Goal: Obtain resource: Obtain resource

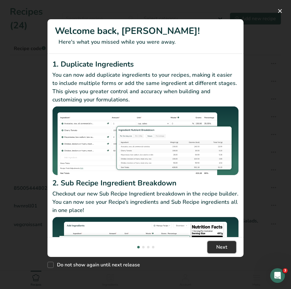
click at [222, 247] on span "Next" at bounding box center [221, 247] width 11 height 7
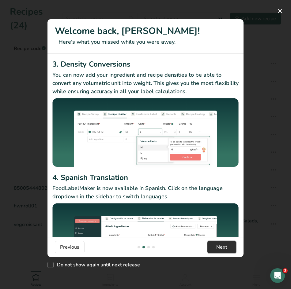
click at [222, 247] on span "Next" at bounding box center [221, 247] width 11 height 7
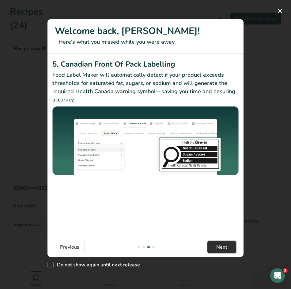
click at [222, 247] on span "Next" at bounding box center [221, 247] width 11 height 7
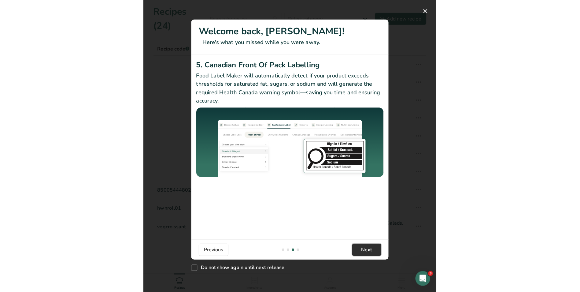
scroll to position [0, 587]
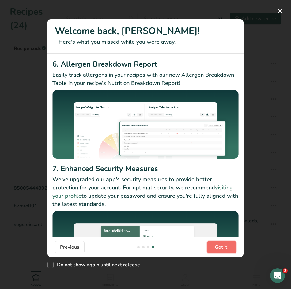
click at [222, 247] on span "Got it!" at bounding box center [221, 247] width 14 height 7
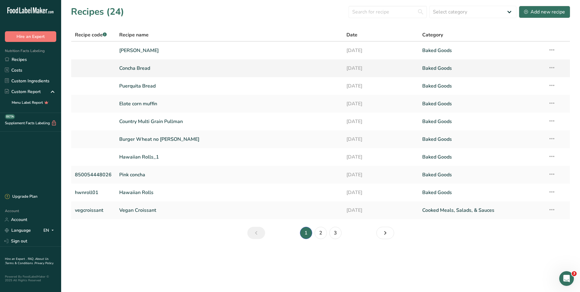
click at [139, 67] on link "Concha Bread" at bounding box center [229, 68] width 220 height 13
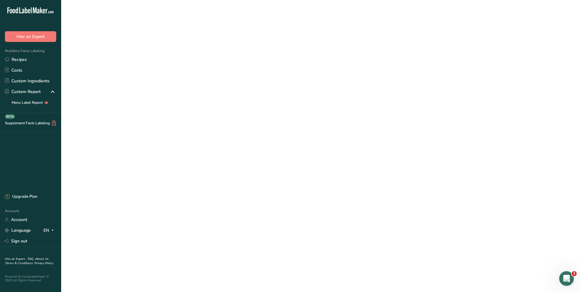
click at [139, 67] on link "Concha Bread" at bounding box center [229, 68] width 220 height 13
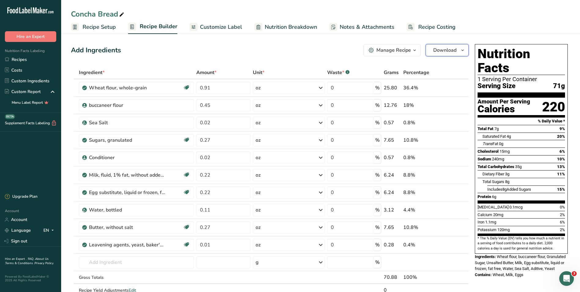
click at [286, 50] on span "Download" at bounding box center [444, 49] width 23 height 7
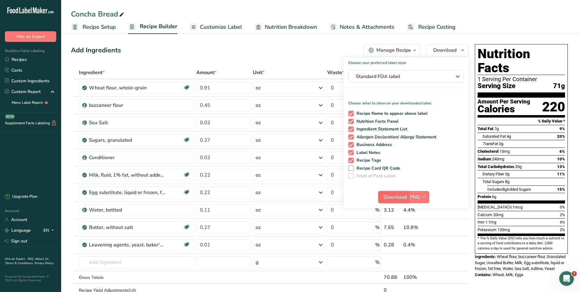
click at [286, 200] on span "Download" at bounding box center [395, 196] width 23 height 7
click at [286, 28] on span "Nutrition Breakdown" at bounding box center [291, 27] width 52 height 8
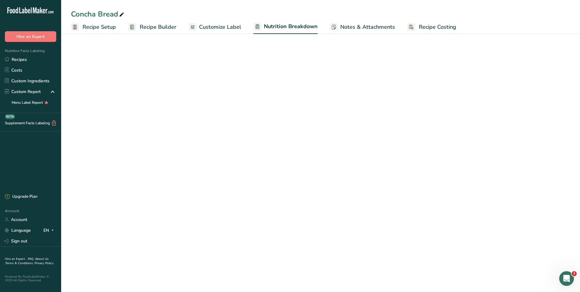
select select "Calories"
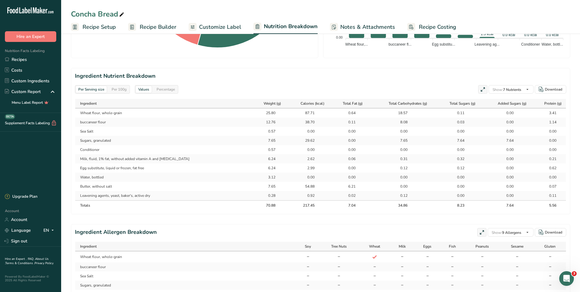
scroll to position [239, 0]
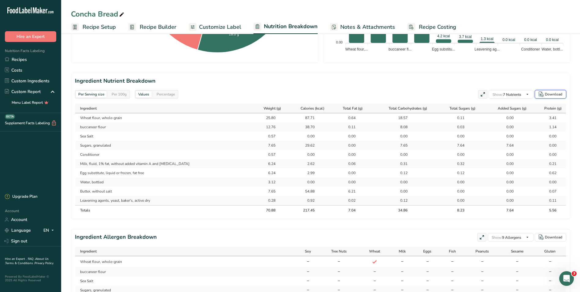
click at [286, 94] on div "Download" at bounding box center [553, 94] width 17 height 6
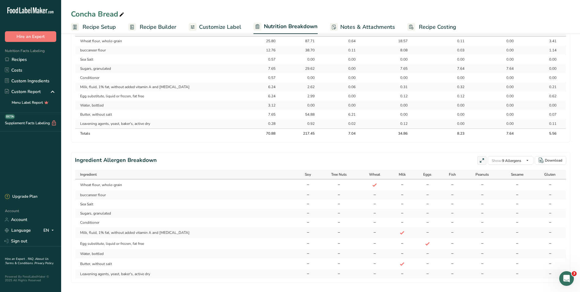
scroll to position [331, 0]
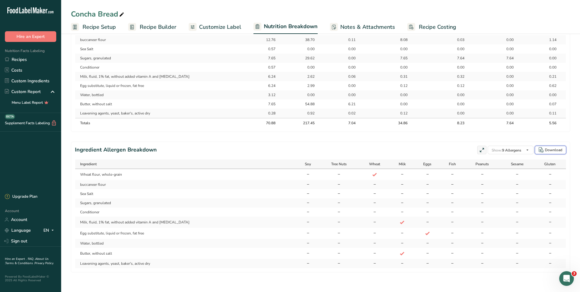
click at [286, 150] on div "Download" at bounding box center [553, 150] width 17 height 6
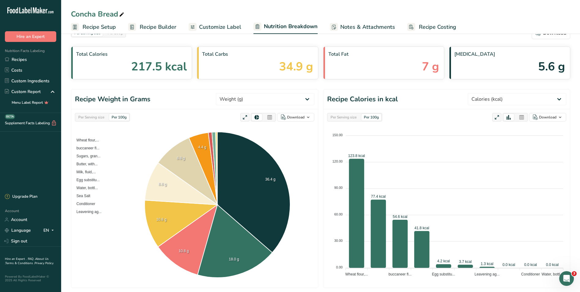
scroll to position [0, 0]
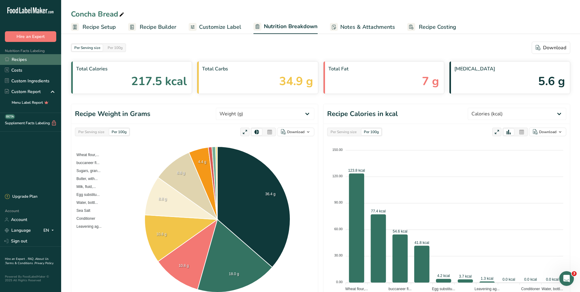
click at [19, 60] on link "Recipes" at bounding box center [30, 59] width 61 height 11
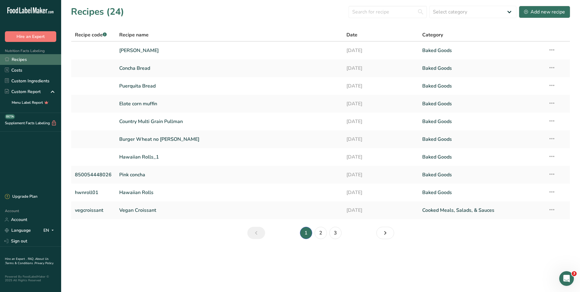
click at [24, 56] on link "Recipes" at bounding box center [30, 59] width 61 height 11
click at [24, 57] on link "Recipes" at bounding box center [30, 59] width 61 height 11
click at [143, 52] on link "[PERSON_NAME]" at bounding box center [229, 50] width 220 height 13
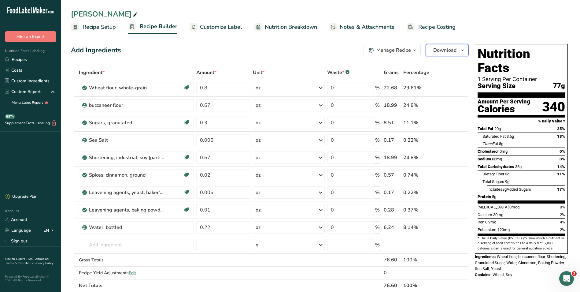
click at [286, 51] on span "Download" at bounding box center [444, 49] width 23 height 7
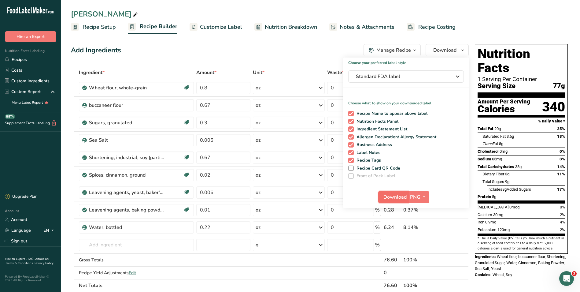
click at [286, 196] on span "Download" at bounding box center [395, 196] width 23 height 7
click at [286, 191] on button "Download" at bounding box center [393, 197] width 30 height 12
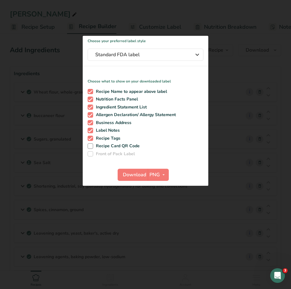
drag, startPoint x: 284, startPoint y: 143, endPoint x: 280, endPoint y: 144, distance: 4.7
click at [283, 143] on div at bounding box center [145, 144] width 291 height 289
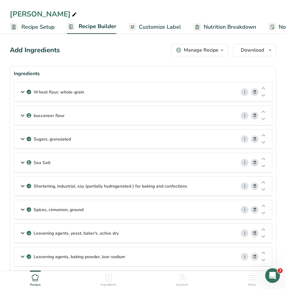
click at [239, 24] on span "Nutrition Breakdown" at bounding box center [230, 27] width 52 height 8
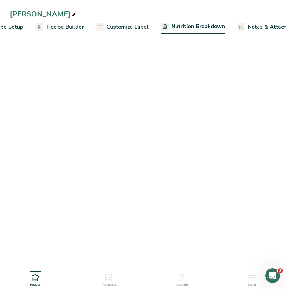
select select "Calories"
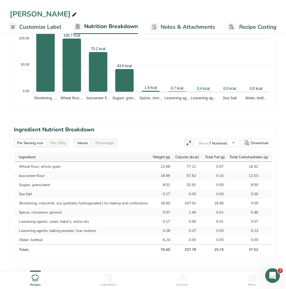
scroll to position [572, 0]
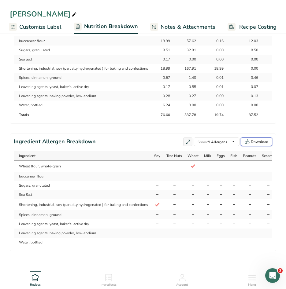
click at [270, 138] on button "Download" at bounding box center [257, 142] width 32 height 9
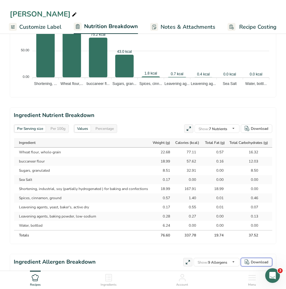
scroll to position [442, 0]
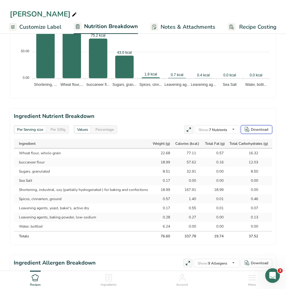
click at [258, 130] on div "Download" at bounding box center [259, 130] width 17 height 6
